Goal: Task Accomplishment & Management: Manage account settings

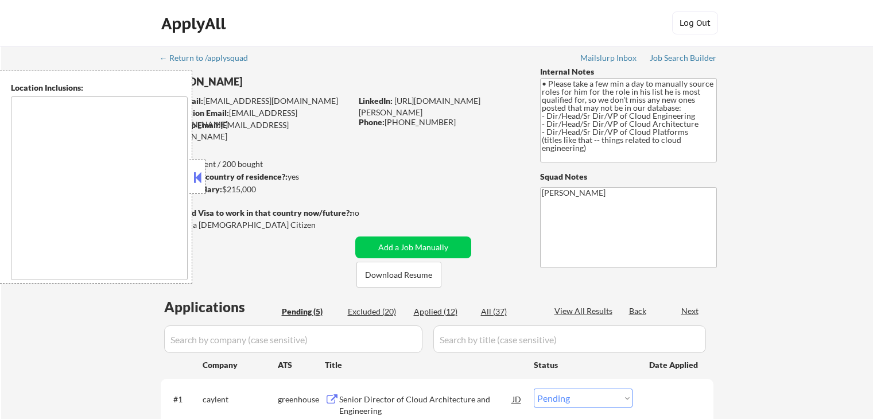
select select ""pending""
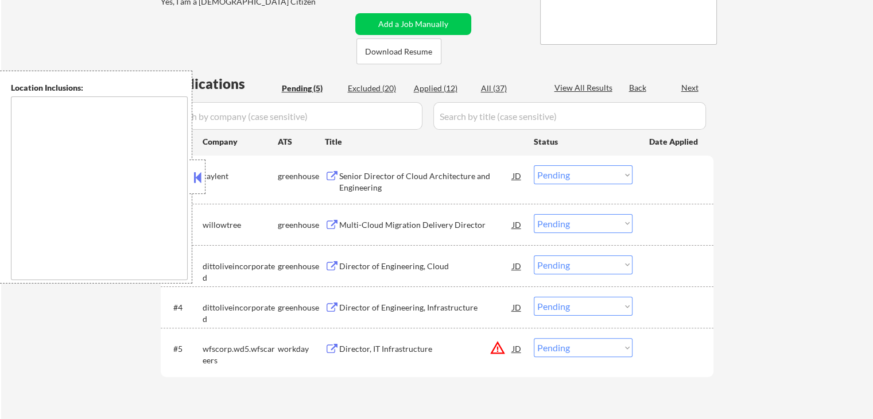
type textarea "[GEOGRAPHIC_DATA], [GEOGRAPHIC_DATA] [GEOGRAPHIC_DATA], [GEOGRAPHIC_DATA] [GEOG…"
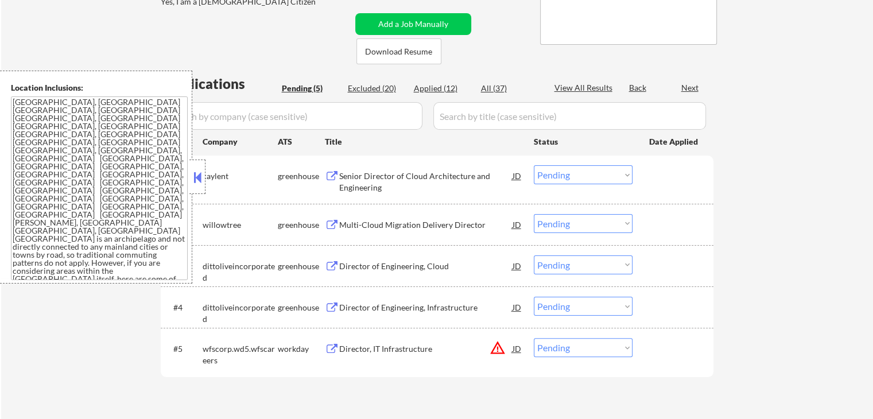
scroll to position [230, 0]
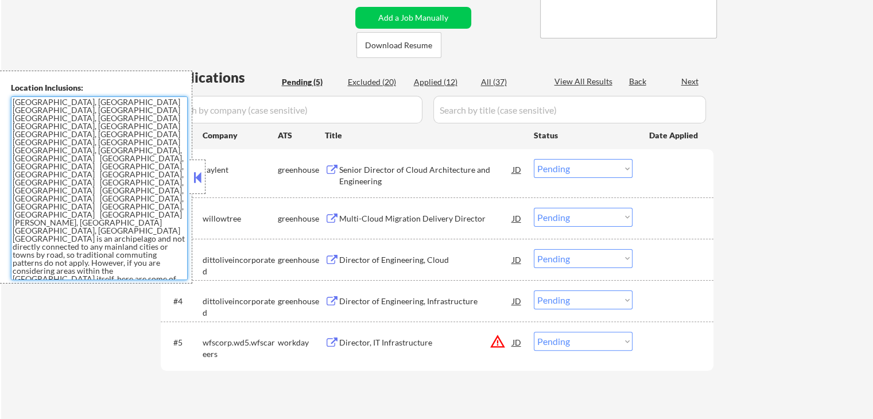
drag, startPoint x: 101, startPoint y: 253, endPoint x: 14, endPoint y: 85, distance: 189.4
click at [14, 85] on div "Location Inclusions: [GEOGRAPHIC_DATA], [GEOGRAPHIC_DATA] [GEOGRAPHIC_DATA], [G…" at bounding box center [96, 177] width 192 height 213
click at [55, 38] on div "← Return to /applysquad Mailslurp Inbox Job Search Builder [PERSON_NAME] User E…" at bounding box center [437, 118] width 872 height 604
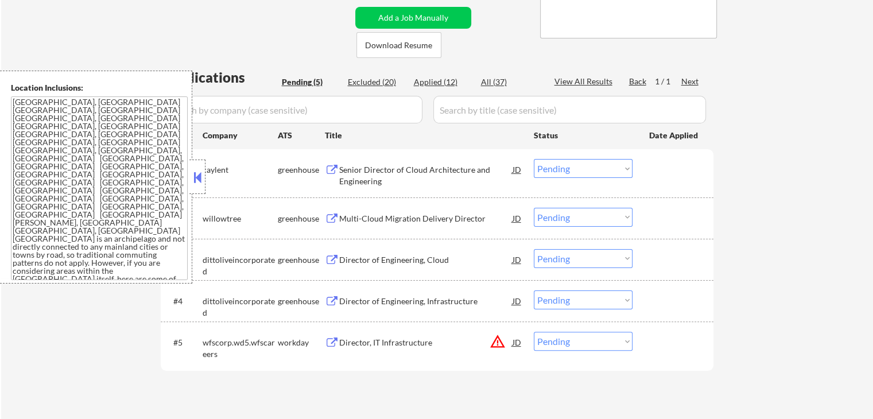
click at [200, 174] on button at bounding box center [197, 177] width 13 height 17
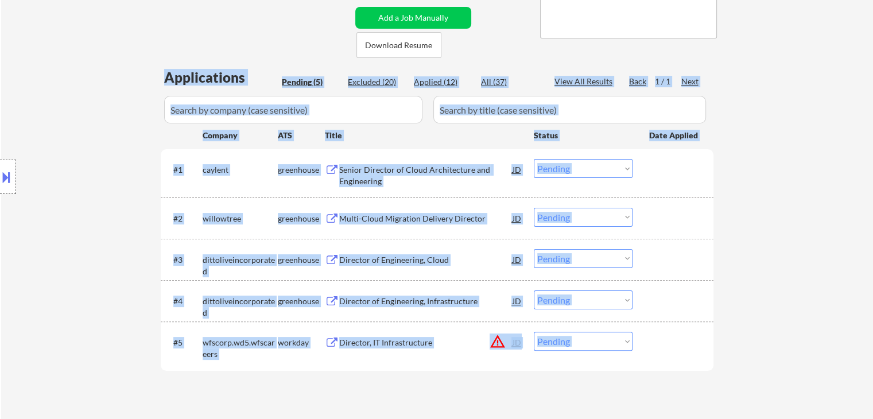
drag, startPoint x: 167, startPoint y: 72, endPoint x: 689, endPoint y: 32, distance: 523.1
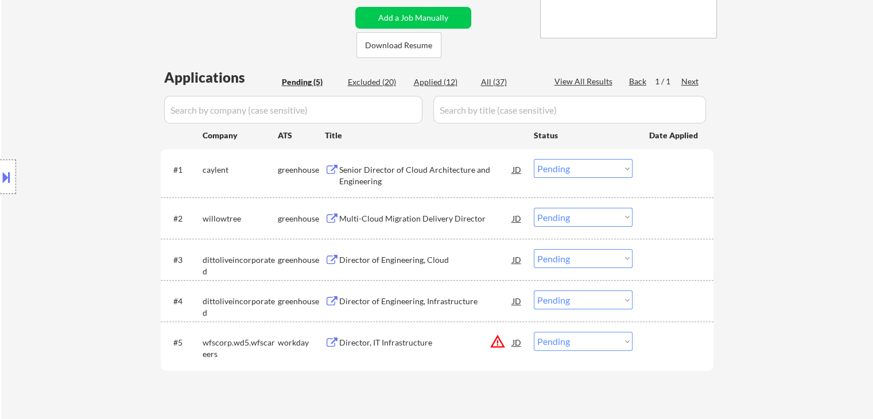
click at [777, 105] on div "← Return to /applysquad Mailslurp Inbox Job Search Builder [PERSON_NAME] User E…" at bounding box center [437, 118] width 872 height 604
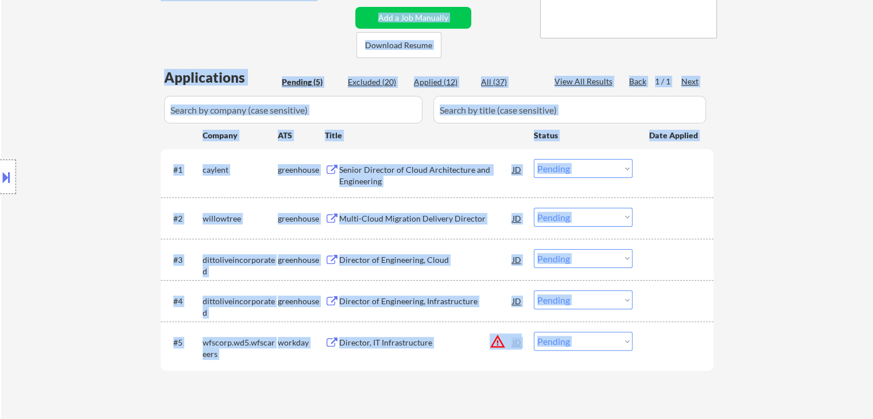
drag, startPoint x: 658, startPoint y: 131, endPoint x: 137, endPoint y: 130, distance: 520.4
click at [135, 130] on div "Location Inclusions: [GEOGRAPHIC_DATA], [GEOGRAPHIC_DATA] [GEOGRAPHIC_DATA], [G…" at bounding box center [102, 177] width 205 height 213
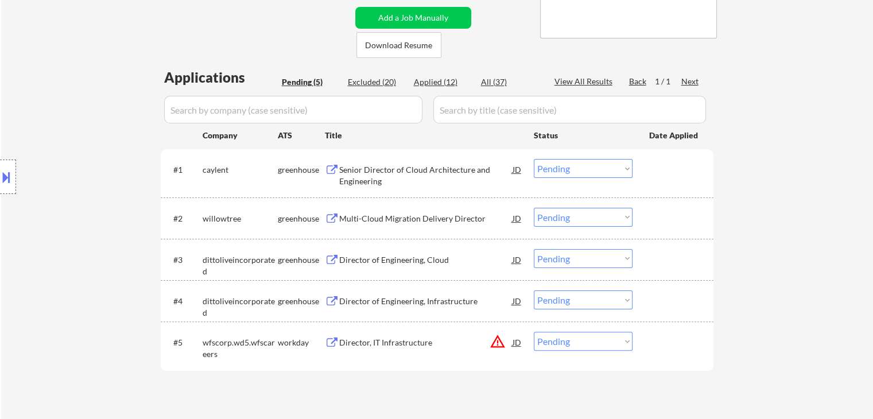
click at [108, 52] on div "← Return to /applysquad Mailslurp Inbox Job Search Builder [PERSON_NAME] User E…" at bounding box center [437, 118] width 872 height 604
click at [79, 37] on div "← Return to /applysquad Mailslurp Inbox Job Search Builder [PERSON_NAME] User E…" at bounding box center [437, 118] width 872 height 604
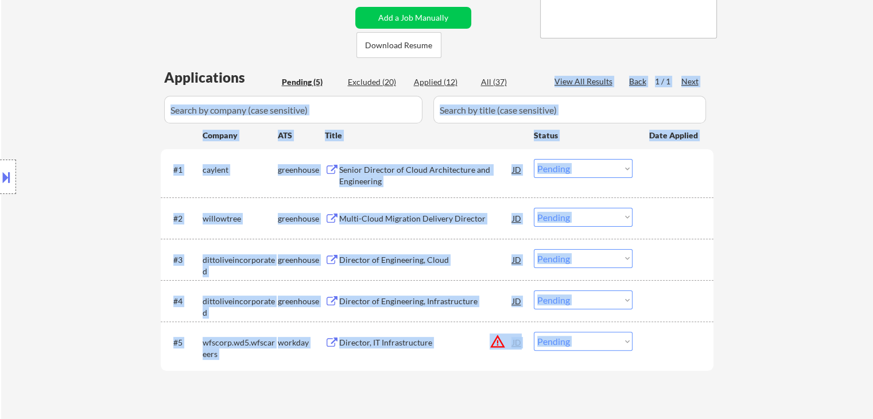
drag, startPoint x: 145, startPoint y: 94, endPoint x: 751, endPoint y: 129, distance: 607.0
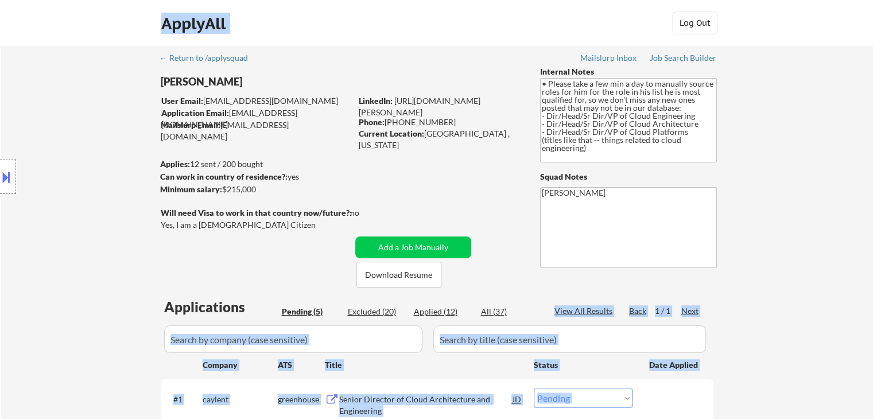
click at [839, 122] on div "← Return to /applysquad Mailslurp Inbox Job Search Builder [PERSON_NAME] User E…" at bounding box center [437, 348] width 872 height 604
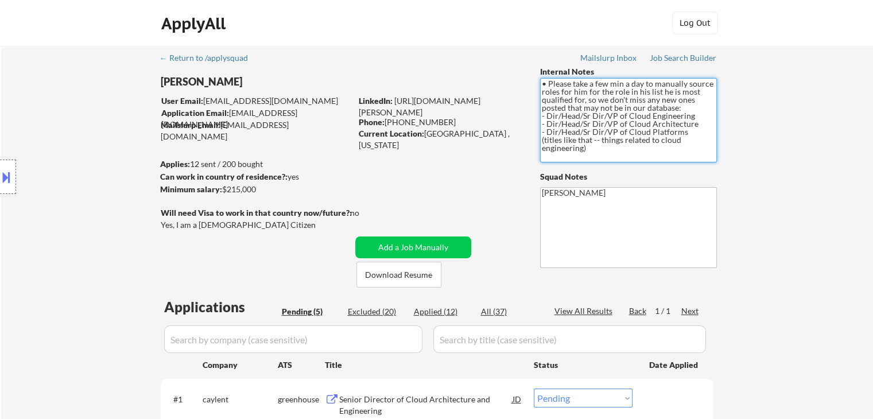
drag, startPoint x: 594, startPoint y: 149, endPoint x: 523, endPoint y: 73, distance: 103.9
click at [523, 73] on div "← Return to /applysquad Mailslurp Inbox Job Search Builder [PERSON_NAME] User E…" at bounding box center [437, 343] width 573 height 595
click at [826, 207] on div "← Return to /applysquad Mailslurp Inbox Job Search Builder [PERSON_NAME] User E…" at bounding box center [437, 348] width 872 height 604
drag, startPoint x: 255, startPoint y: 198, endPoint x: 226, endPoint y: 200, distance: 28.7
click at [226, 200] on div "← Return to /applysquad Mailslurp Inbox Job Search Builder [PERSON_NAME] User E…" at bounding box center [437, 343] width 573 height 595
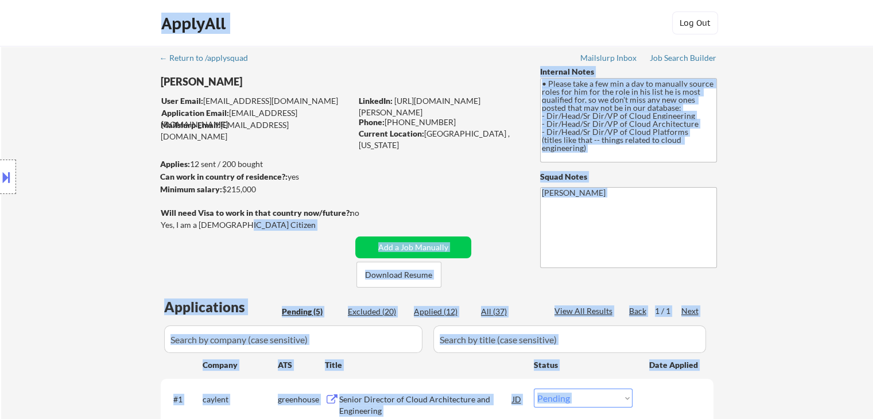
drag, startPoint x: 164, startPoint y: 231, endPoint x: 148, endPoint y: 224, distance: 17.0
click at [158, 230] on body "← Return to /applysquad Mailslurp Inbox Job Search Builder [PERSON_NAME] User E…" at bounding box center [436, 209] width 873 height 419
click at [148, 224] on div "Location Inclusions: [GEOGRAPHIC_DATA], [GEOGRAPHIC_DATA] [GEOGRAPHIC_DATA], [G…" at bounding box center [102, 177] width 205 height 213
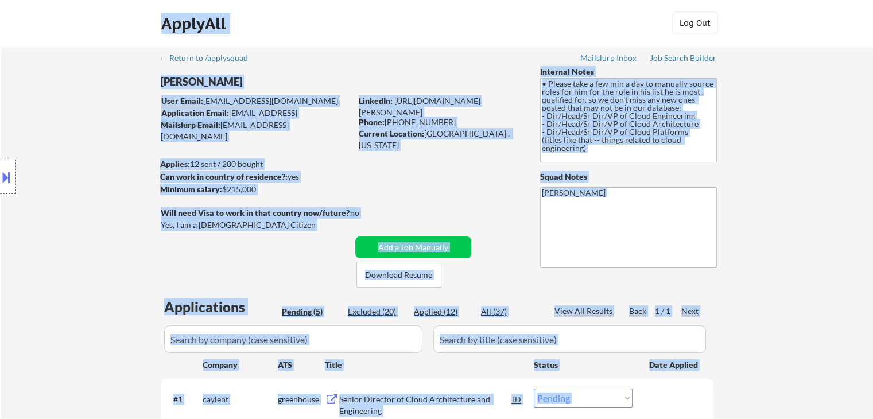
drag, startPoint x: 163, startPoint y: 207, endPoint x: 301, endPoint y: 205, distance: 138.3
click at [301, 205] on body "← Return to /applysquad Mailslurp Inbox Job Search Builder [PERSON_NAME] User E…" at bounding box center [436, 209] width 873 height 419
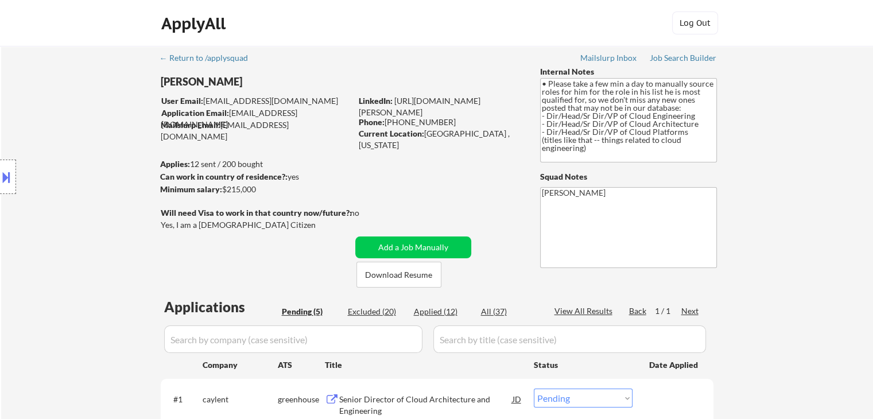
click at [360, 194] on div "← Return to /applysquad Mailslurp Inbox Job Search Builder [PERSON_NAME] User E…" at bounding box center [437, 343] width 573 height 595
drag, startPoint x: 241, startPoint y: 189, endPoint x: 221, endPoint y: 189, distance: 19.5
click at [221, 189] on div "Minimum salary: $215,000" at bounding box center [255, 189] width 191 height 11
click at [383, 182] on div "← Return to /applysquad Mailslurp Inbox Job Search Builder [PERSON_NAME] User E…" at bounding box center [437, 343] width 573 height 595
click at [217, 189] on div "Minimum salary: $215,000" at bounding box center [255, 189] width 191 height 11
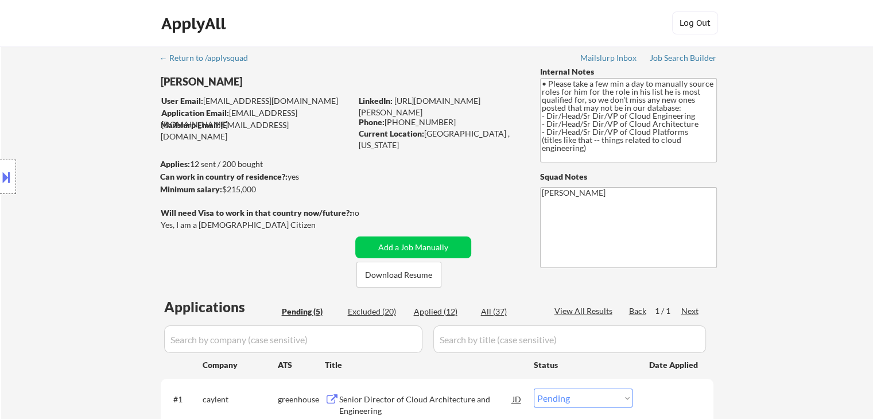
click at [387, 186] on div "← Return to /applysquad Mailslurp Inbox Job Search Builder [PERSON_NAME] User E…" at bounding box center [437, 343] width 573 height 595
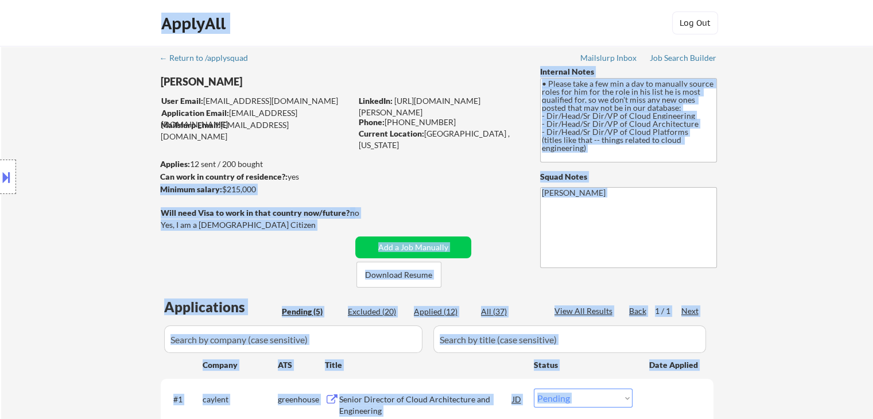
drag, startPoint x: 295, startPoint y: 175, endPoint x: 181, endPoint y: 184, distance: 113.9
click at [181, 184] on body "← Return to /applysquad Mailslurp Inbox Job Search Builder [PERSON_NAME] User E…" at bounding box center [436, 209] width 873 height 419
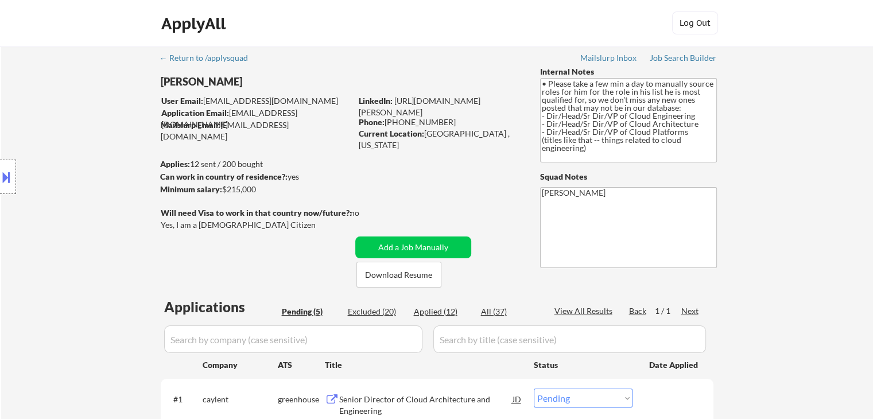
click at [348, 181] on div "← Return to /applysquad Mailslurp Inbox Job Search Builder [PERSON_NAME] User E…" at bounding box center [437, 343] width 573 height 595
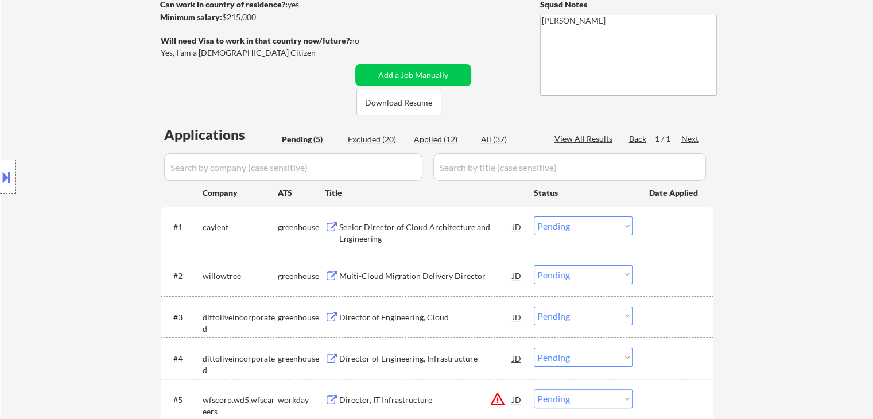
drag, startPoint x: 80, startPoint y: 188, endPoint x: 411, endPoint y: 122, distance: 337.0
click at [94, 182] on div "Location Inclusions: [GEOGRAPHIC_DATA], [GEOGRAPHIC_DATA] [GEOGRAPHIC_DATA], [G…" at bounding box center [102, 177] width 205 height 213
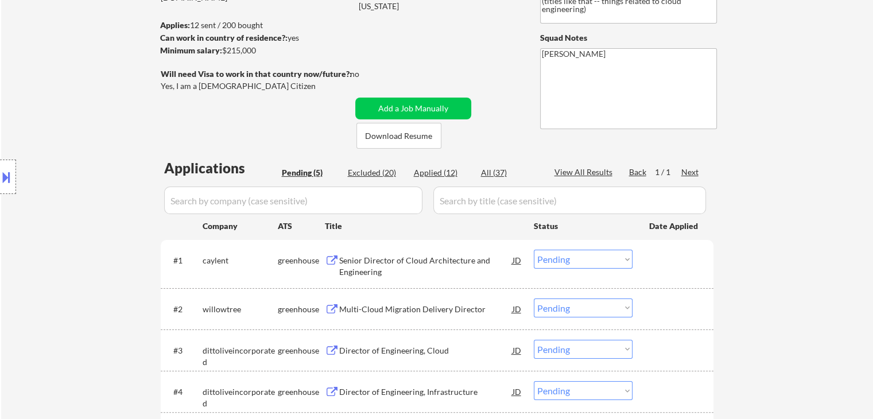
scroll to position [115, 0]
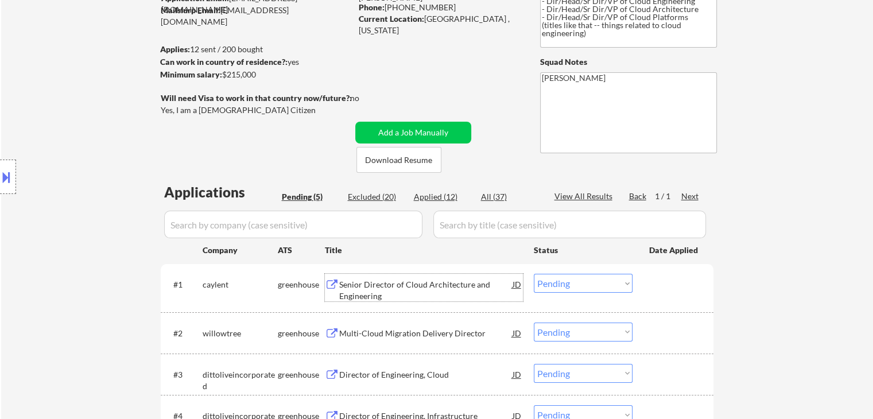
click at [392, 290] on div "Senior Director of Cloud Architecture and Engineering" at bounding box center [425, 290] width 173 height 22
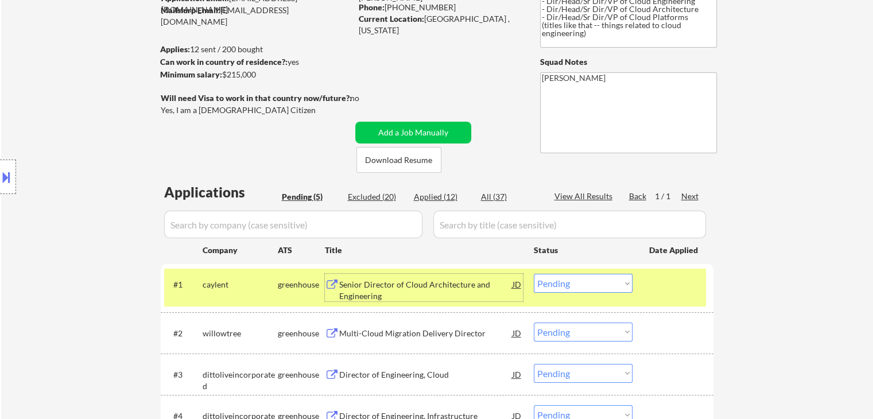
drag, startPoint x: 558, startPoint y: 284, endPoint x: 563, endPoint y: 277, distance: 9.4
click at [558, 284] on select "Choose an option... Pending Applied Excluded (Questions) Excluded (Expired) Exc…" at bounding box center [583, 283] width 99 height 19
click at [534, 274] on select "Choose an option... Pending Applied Excluded (Questions) Excluded (Expired) Exc…" at bounding box center [583, 283] width 99 height 19
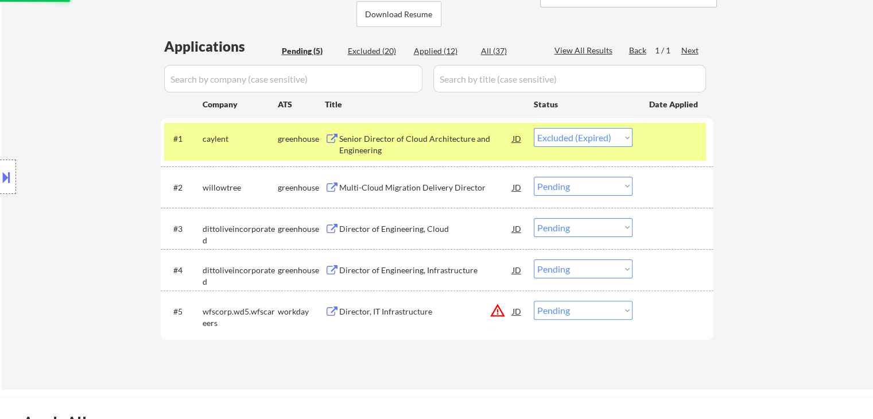
scroll to position [287, 0]
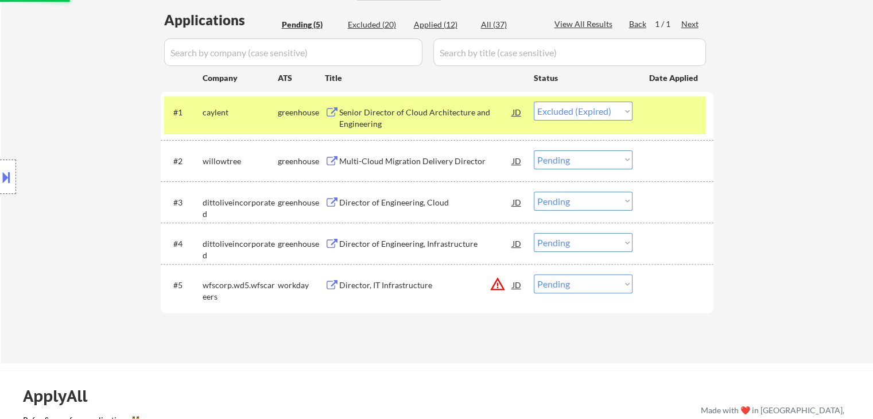
click at [116, 212] on div "Location Inclusions: [GEOGRAPHIC_DATA], [GEOGRAPHIC_DATA] [GEOGRAPHIC_DATA], [G…" at bounding box center [102, 177] width 205 height 213
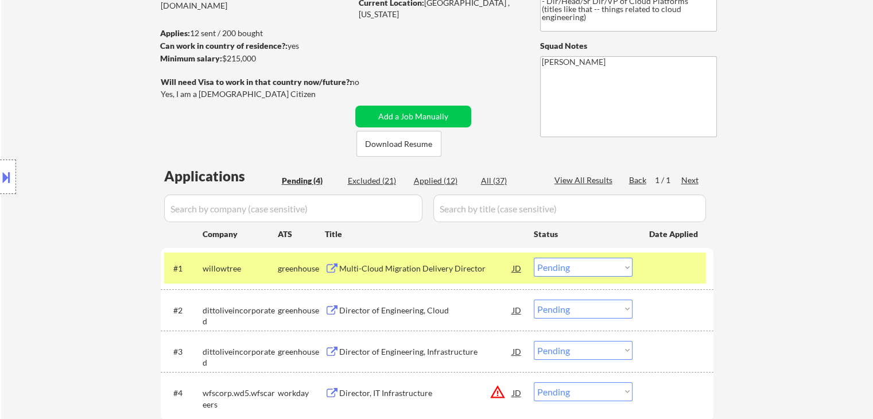
scroll to position [57, 0]
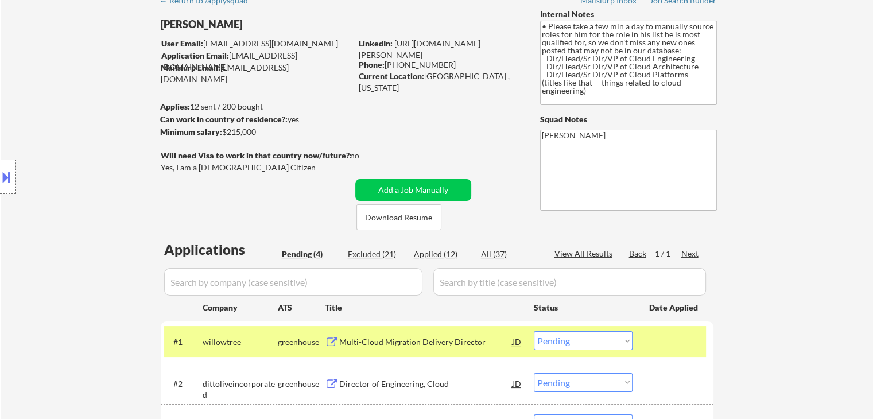
drag, startPoint x: 250, startPoint y: 135, endPoint x: 164, endPoint y: 108, distance: 90.6
click at [164, 108] on body "← Return to /applysquad Mailslurp Inbox Job Search Builder [PERSON_NAME] User E…" at bounding box center [436, 152] width 873 height 419
click at [129, 106] on div "Location Inclusions: [GEOGRAPHIC_DATA], [GEOGRAPHIC_DATA] [GEOGRAPHIC_DATA], [G…" at bounding box center [102, 177] width 205 height 213
drag, startPoint x: 223, startPoint y: 105, endPoint x: 265, endPoint y: 105, distance: 42.5
click at [265, 105] on div "Applies: 12 sent / 200 bought" at bounding box center [255, 106] width 191 height 11
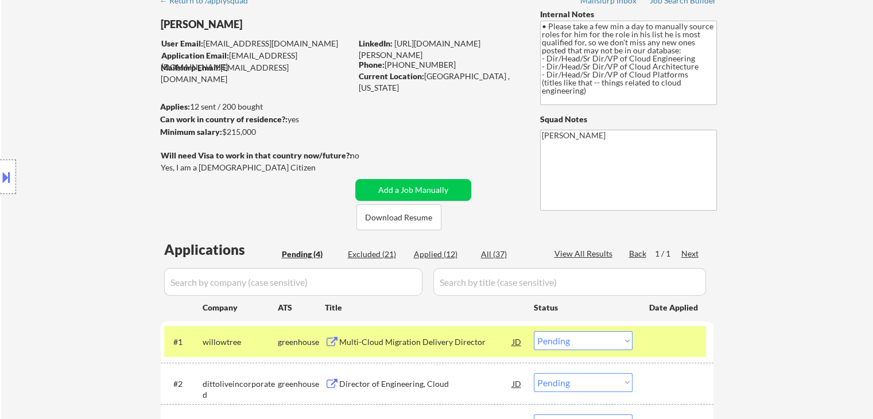
click at [323, 111] on div "Applies: 12 sent / 200 bought" at bounding box center [255, 106] width 191 height 11
click at [325, 65] on div "Mailslurp Email: [EMAIL_ADDRESS][DOMAIN_NAME]" at bounding box center [256, 73] width 191 height 22
drag, startPoint x: 270, startPoint y: 69, endPoint x: 445, endPoint y: 102, distance: 178.1
click at [223, 73] on div "Mailslurp Email: [EMAIL_ADDRESS][DOMAIN_NAME]" at bounding box center [256, 73] width 191 height 22
click at [475, 99] on div "← Return to /applysquad Mailslurp Inbox Job Search Builder [PERSON_NAME] User E…" at bounding box center [437, 262] width 573 height 546
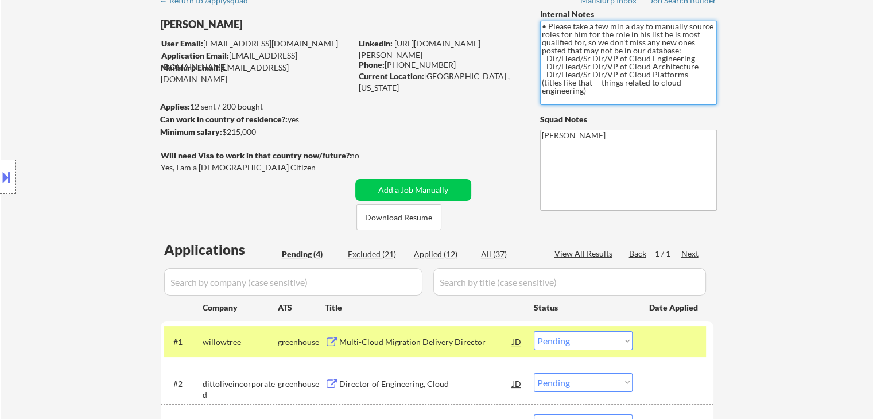
drag, startPoint x: 583, startPoint y: 87, endPoint x: 524, endPoint y: 59, distance: 64.9
click at [540, 24] on textarea "• Please take a few min a day to manually source roles for him for the role in …" at bounding box center [628, 63] width 177 height 84
click at [505, 84] on div "← Return to /applysquad Mailslurp Inbox Job Search Builder [PERSON_NAME] User E…" at bounding box center [437, 262] width 573 height 546
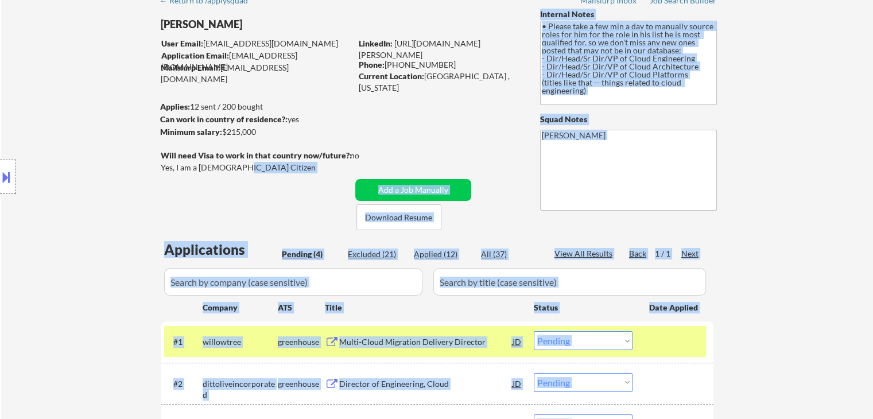
drag, startPoint x: 234, startPoint y: 165, endPoint x: 180, endPoint y: 162, distance: 54.6
click at [180, 162] on body "← Return to /applysquad Mailslurp Inbox Job Search Builder [PERSON_NAME] User E…" at bounding box center [436, 152] width 873 height 419
click at [64, 201] on div "Location Inclusions: [GEOGRAPHIC_DATA], [GEOGRAPHIC_DATA] [GEOGRAPHIC_DATA], [G…" at bounding box center [102, 177] width 205 height 213
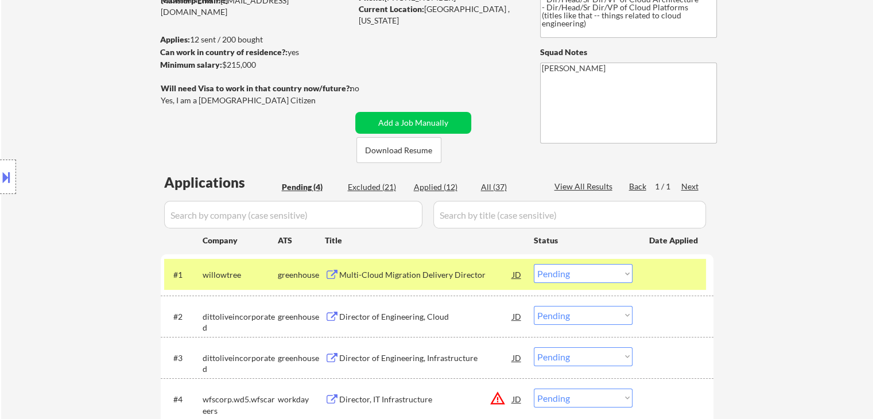
scroll to position [172, 0]
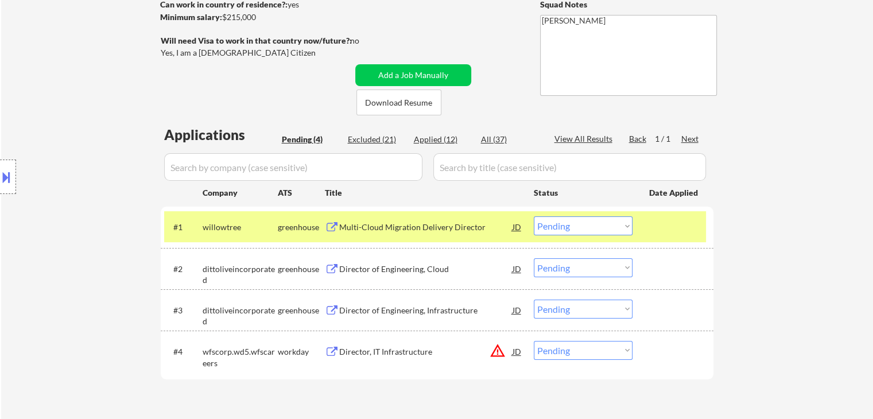
click at [411, 225] on div "Multi-Cloud Migration Delivery Director" at bounding box center [425, 226] width 173 height 11
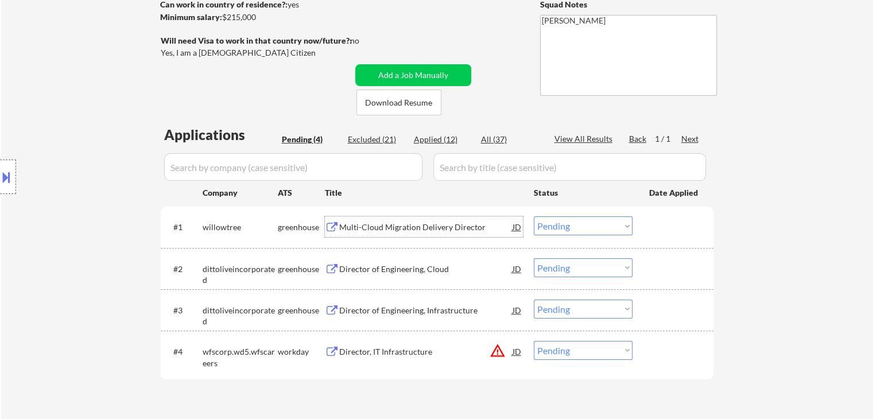
click at [595, 230] on select "Choose an option... Pending Applied Excluded (Questions) Excluded (Expired) Exc…" at bounding box center [583, 225] width 99 height 19
select select ""excluded__salary_""
click at [534, 216] on select "Choose an option... Pending Applied Excluded (Questions) Excluded (Expired) Exc…" at bounding box center [583, 225] width 99 height 19
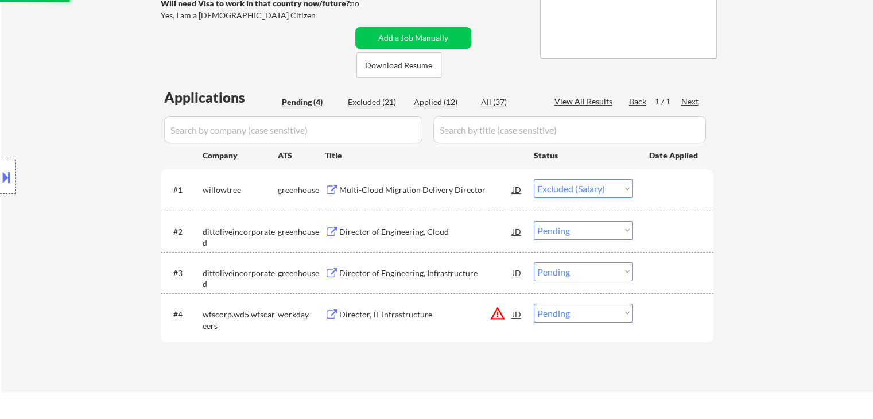
scroll to position [230, 0]
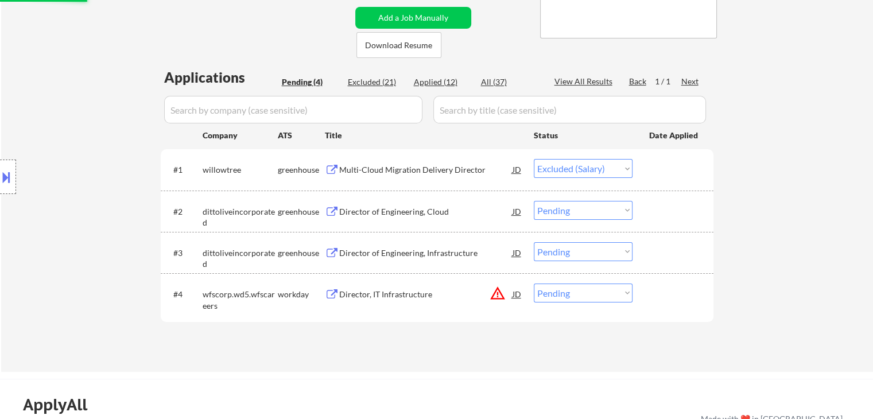
click at [61, 160] on div "Location Inclusions: [GEOGRAPHIC_DATA], [GEOGRAPHIC_DATA] [GEOGRAPHIC_DATA], [G…" at bounding box center [102, 177] width 205 height 213
click at [103, 136] on div "Location Inclusions: [GEOGRAPHIC_DATA], [GEOGRAPHIC_DATA] [GEOGRAPHIC_DATA], [G…" at bounding box center [102, 177] width 205 height 213
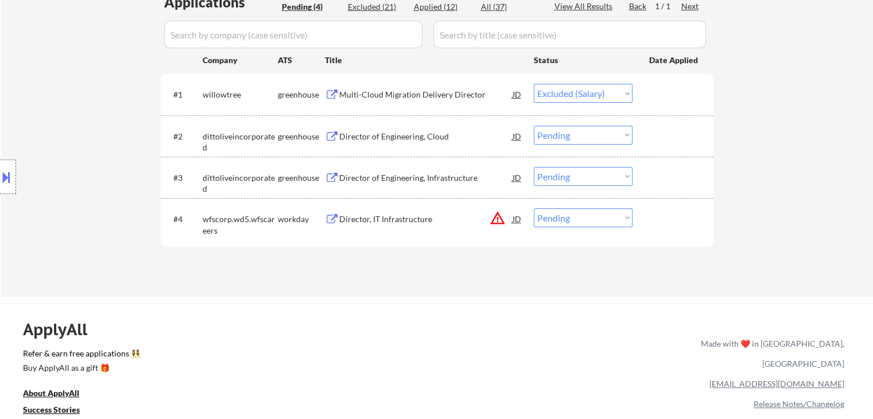
scroll to position [344, 0]
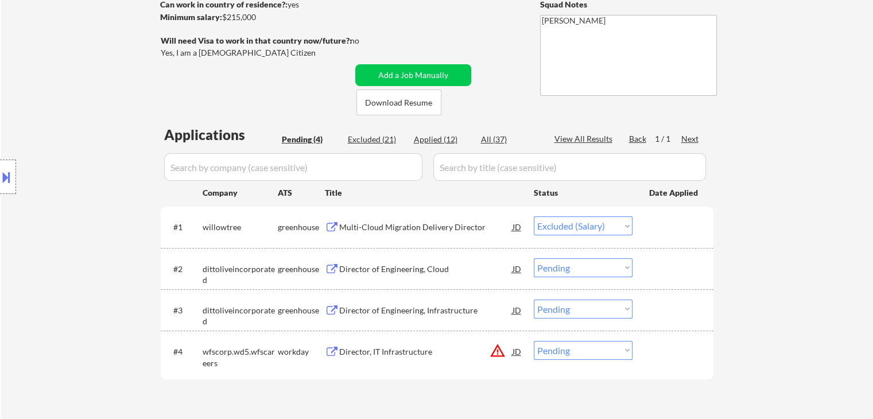
click at [484, 34] on div "← Return to /applysquad Mailslurp Inbox Job Search Builder [PERSON_NAME] User E…" at bounding box center [437, 147] width 573 height 546
click at [92, 155] on div "Location Inclusions: [GEOGRAPHIC_DATA], [GEOGRAPHIC_DATA] [GEOGRAPHIC_DATA], [G…" at bounding box center [102, 177] width 205 height 213
click at [390, 229] on div "Multi-Cloud Migration Delivery Director" at bounding box center [425, 226] width 173 height 11
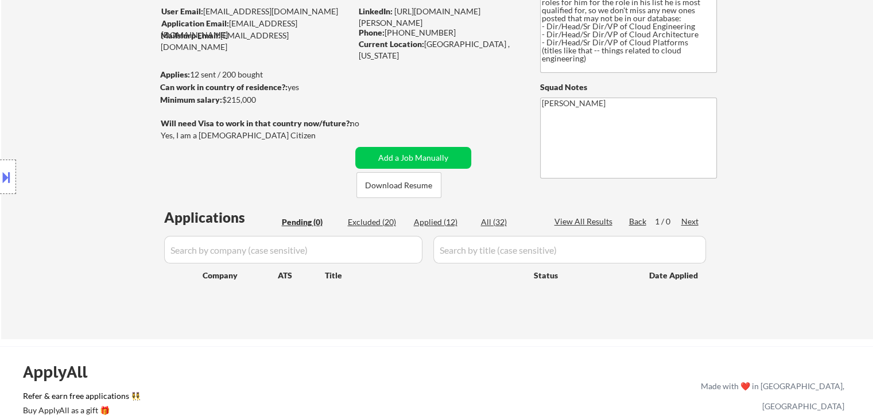
scroll to position [57, 0]
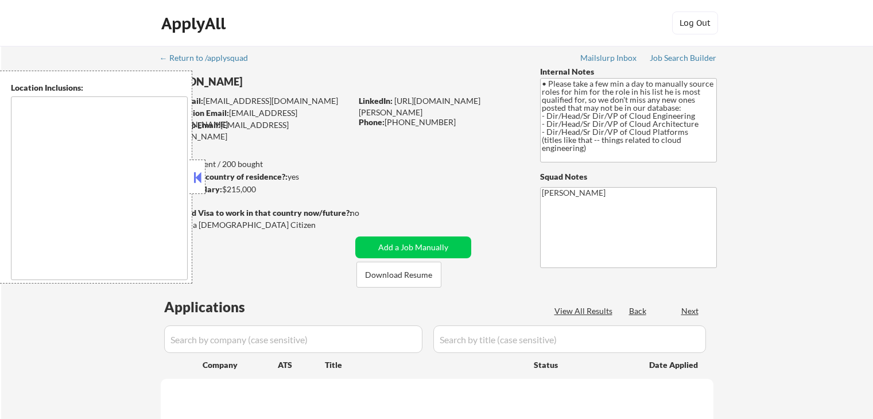
scroll to position [57, 0]
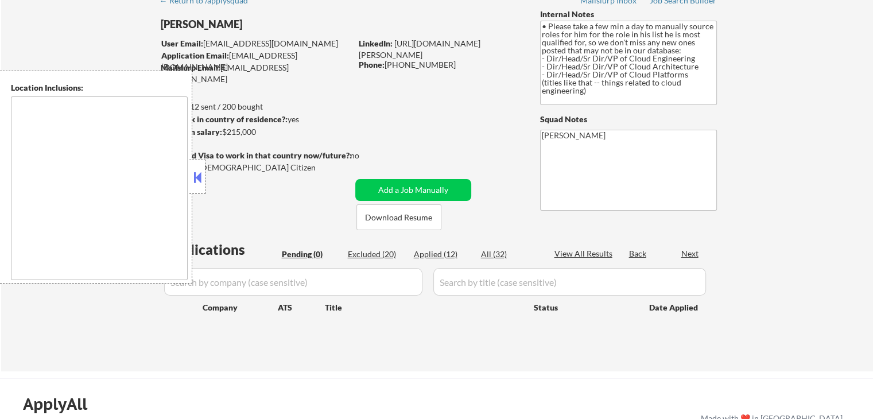
click at [196, 186] on div at bounding box center [197, 177] width 16 height 34
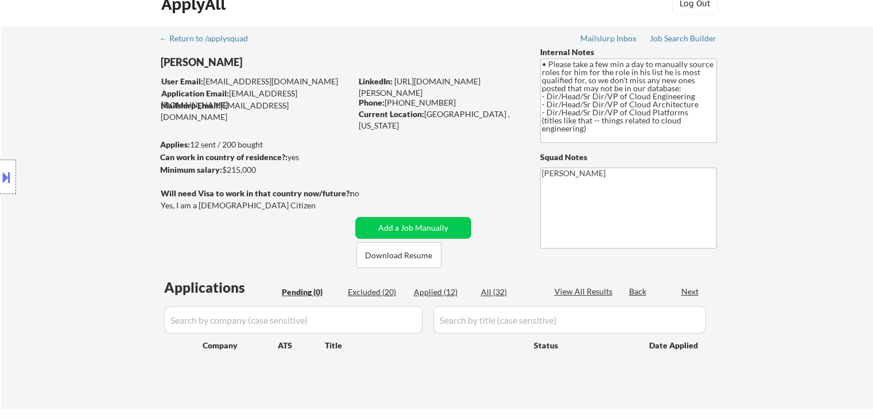
scroll to position [0, 0]
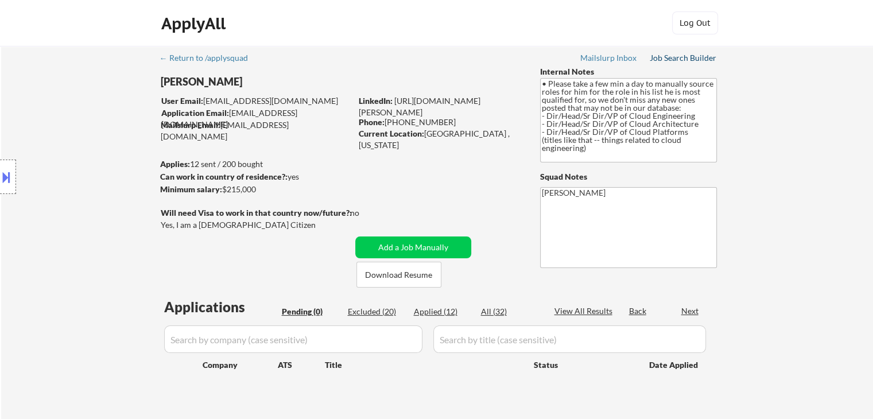
click at [664, 60] on div "Job Search Builder" at bounding box center [683, 58] width 67 height 8
